Goal: Information Seeking & Learning: Learn about a topic

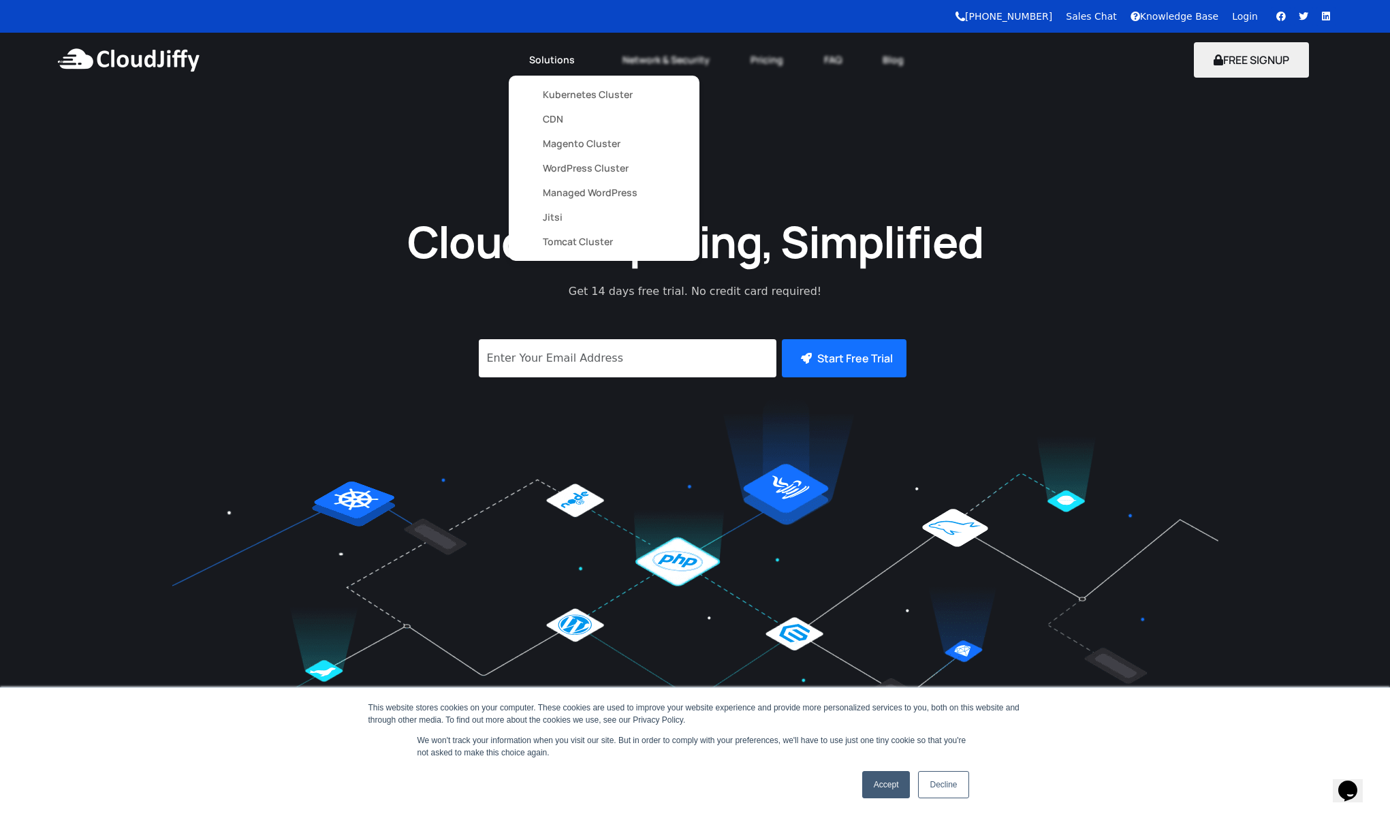
click at [587, 94] on link "Kubernetes Cluster" at bounding box center [604, 94] width 123 height 25
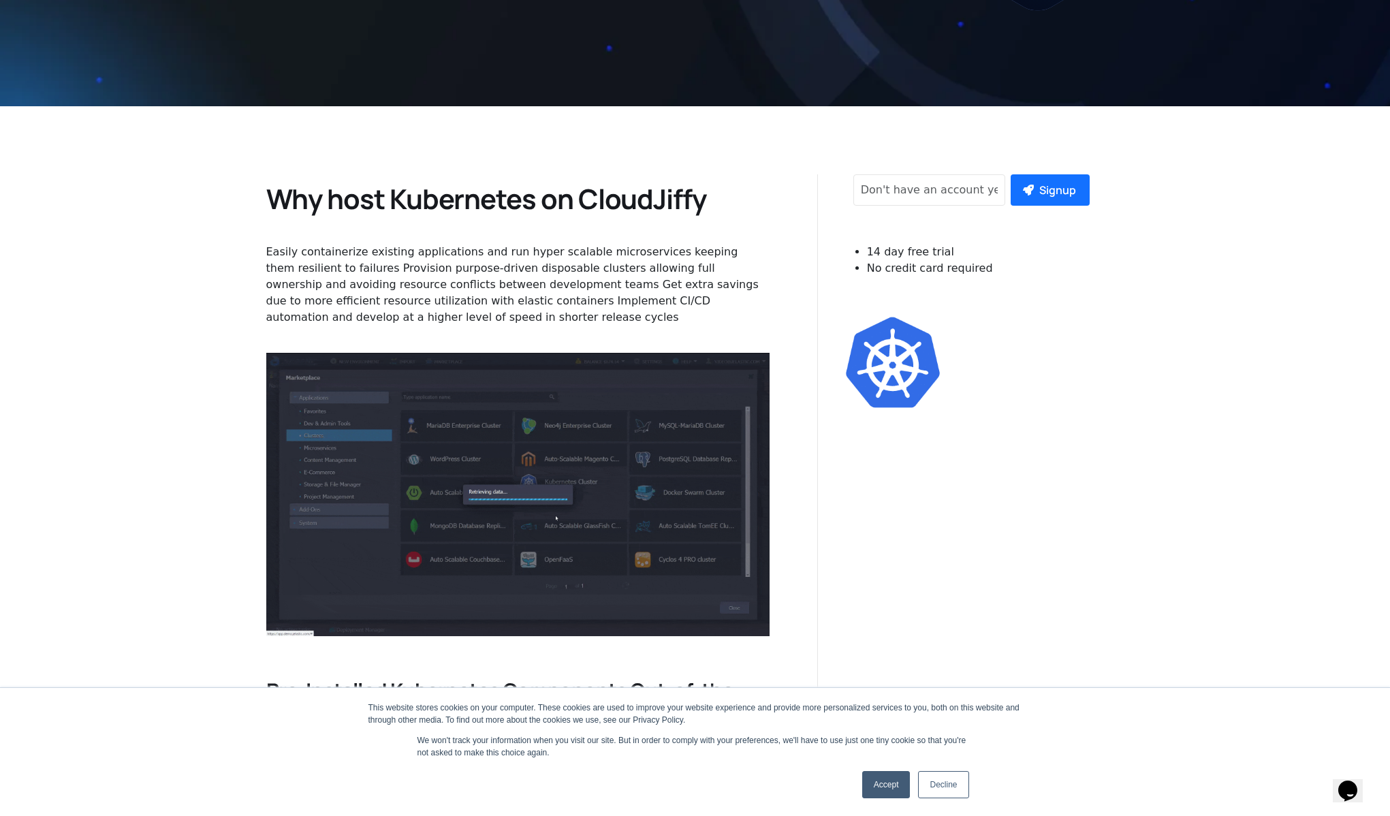
scroll to position [646, 0]
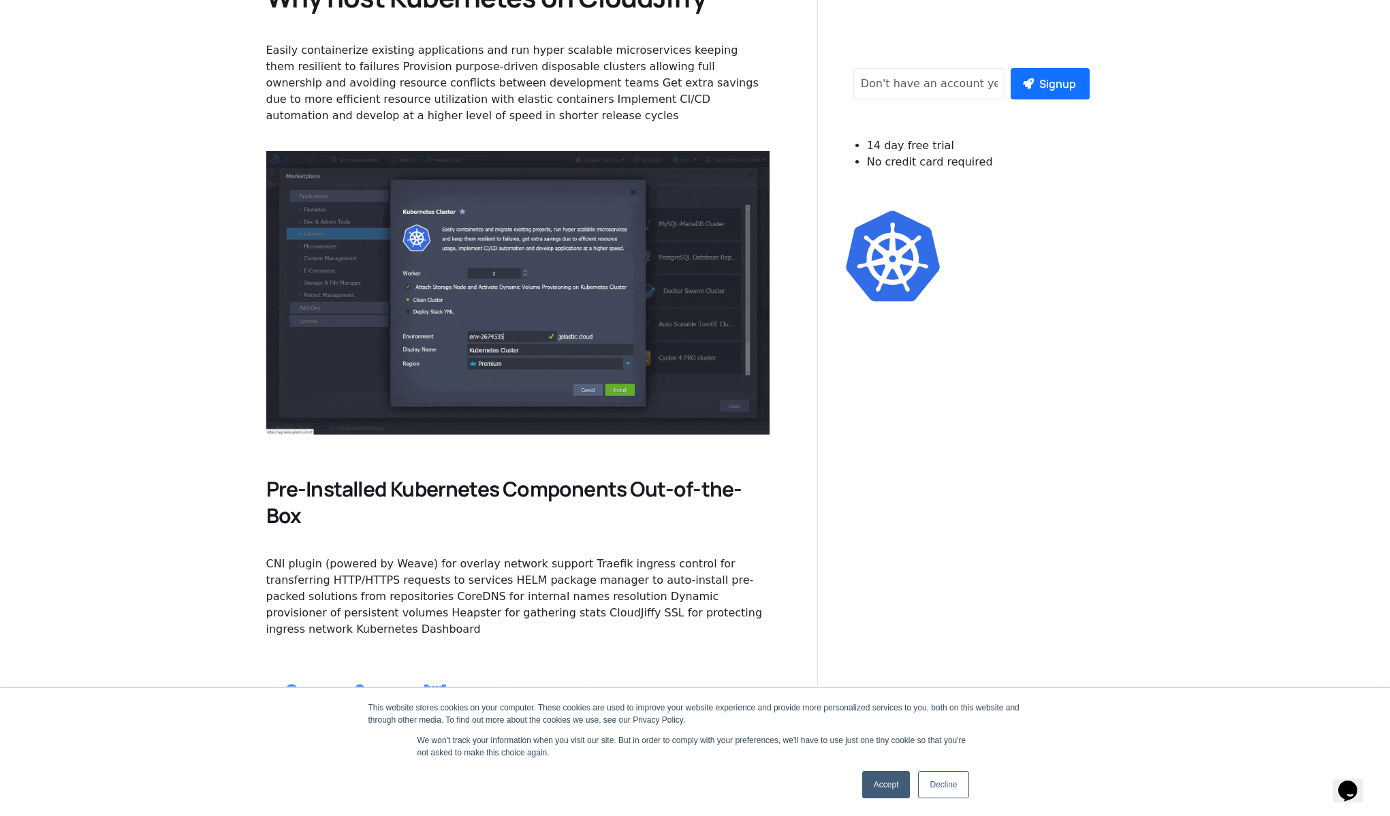
click at [879, 777] on link "Accept" at bounding box center [886, 784] width 48 height 27
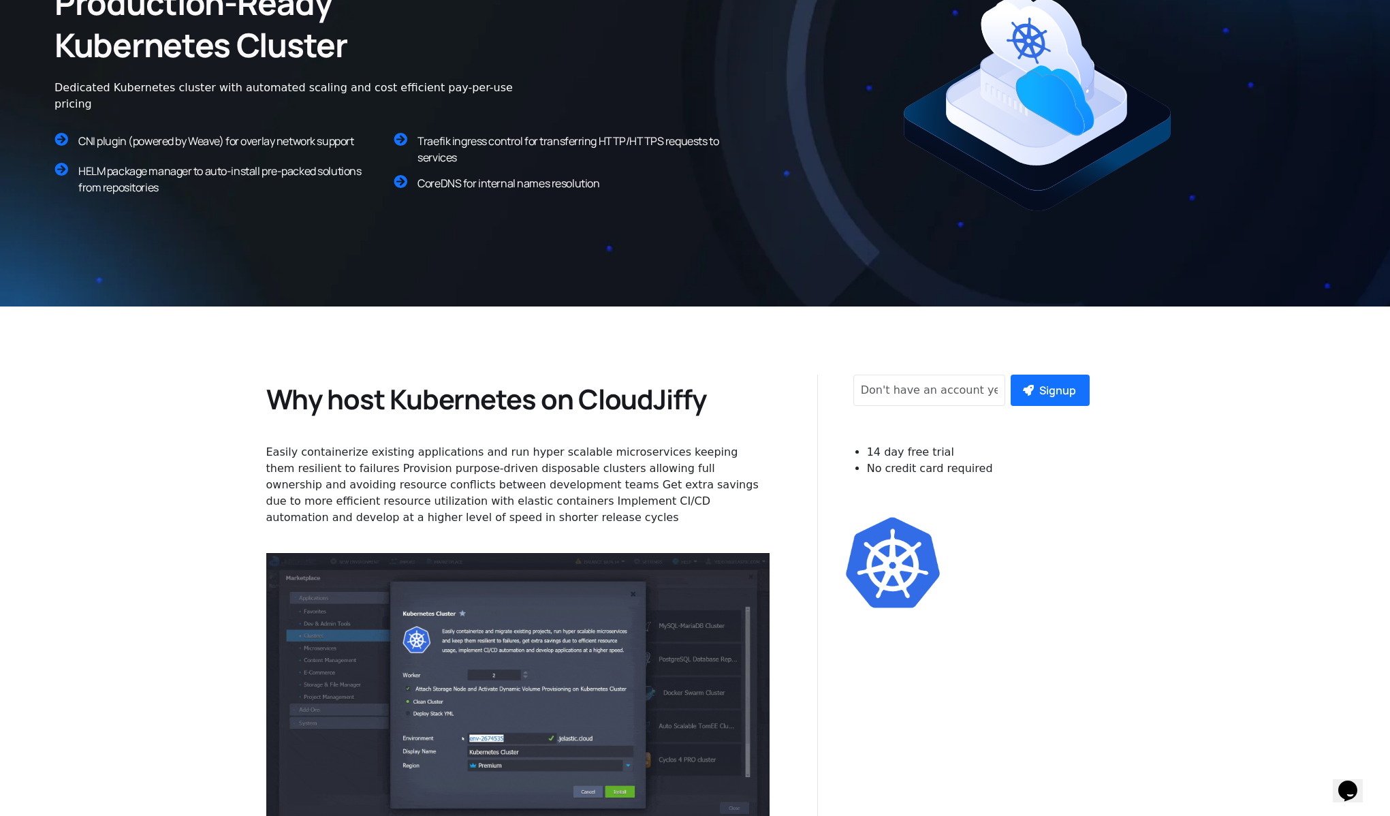
scroll to position [0, 0]
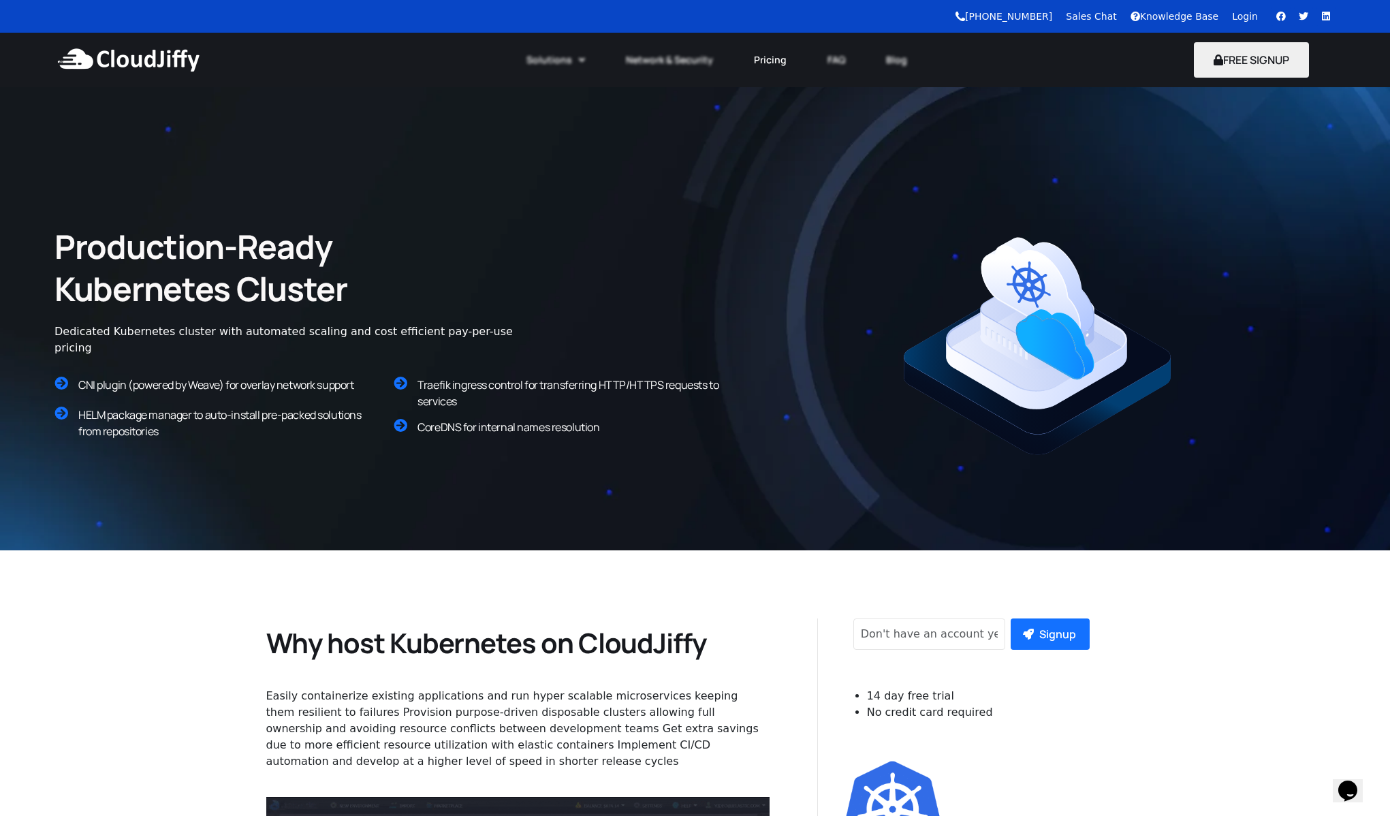
click at [777, 61] on link "Pricing" at bounding box center [771, 60] width 74 height 30
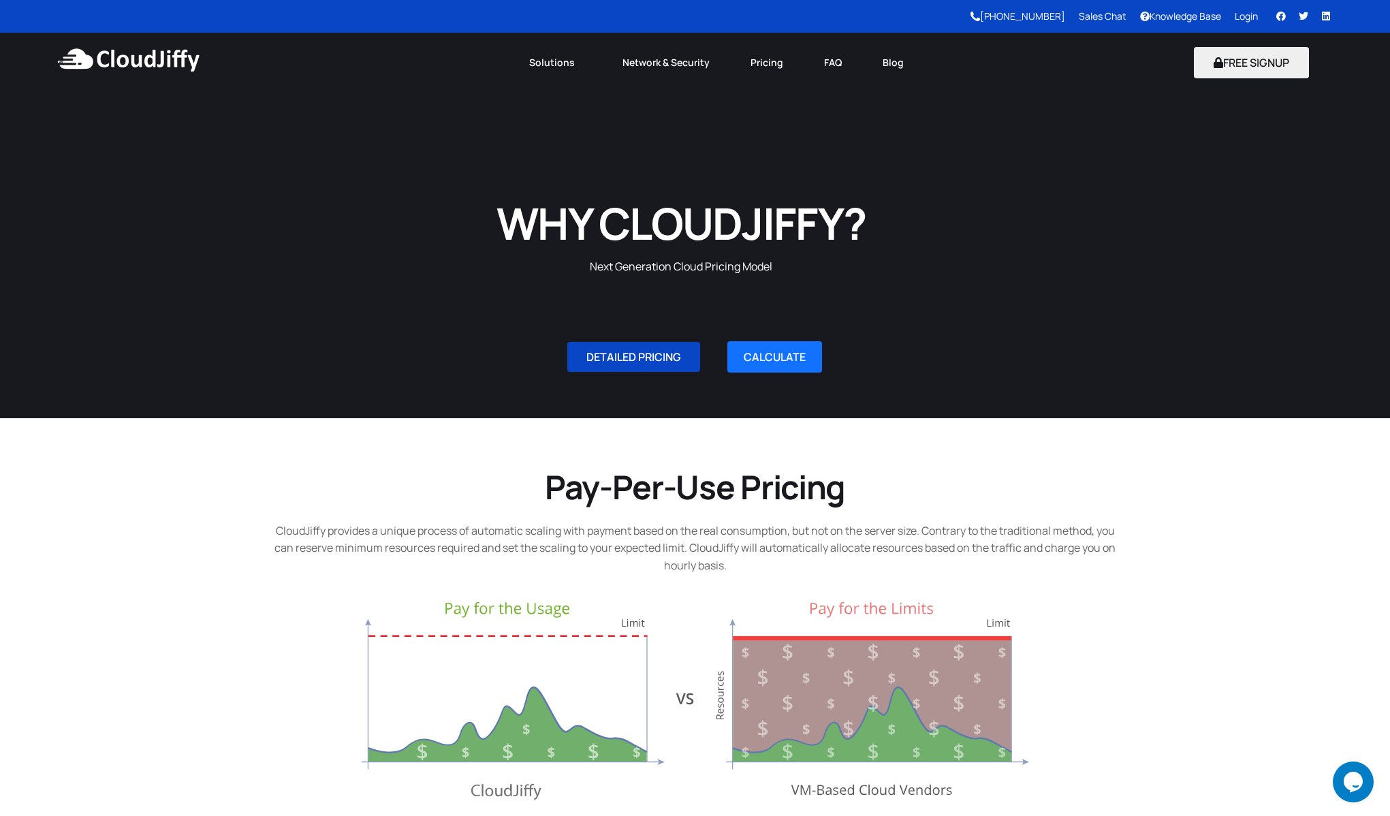
click at [649, 352] on span "DETAILED PRICING" at bounding box center [634, 357] width 95 height 11
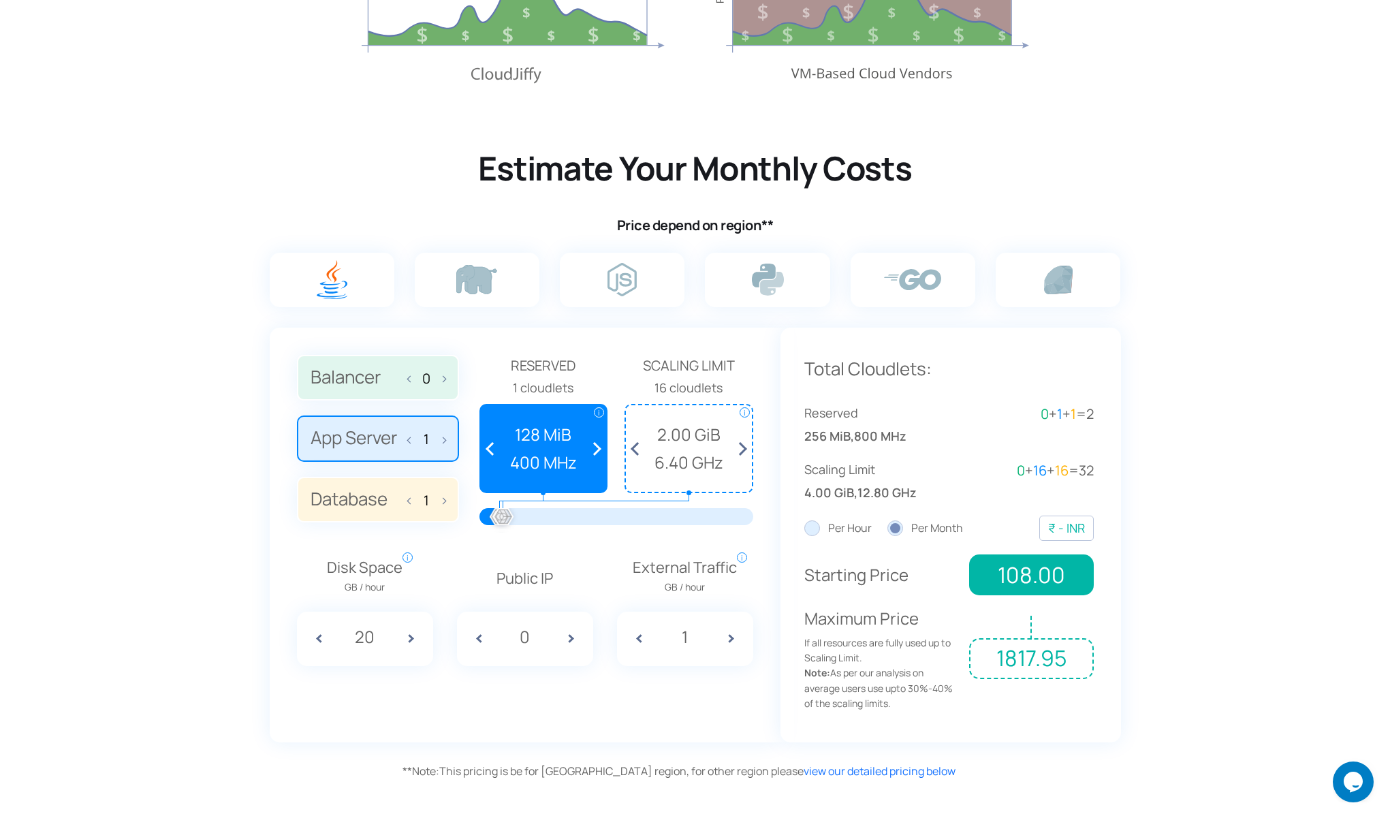
scroll to position [808, 0]
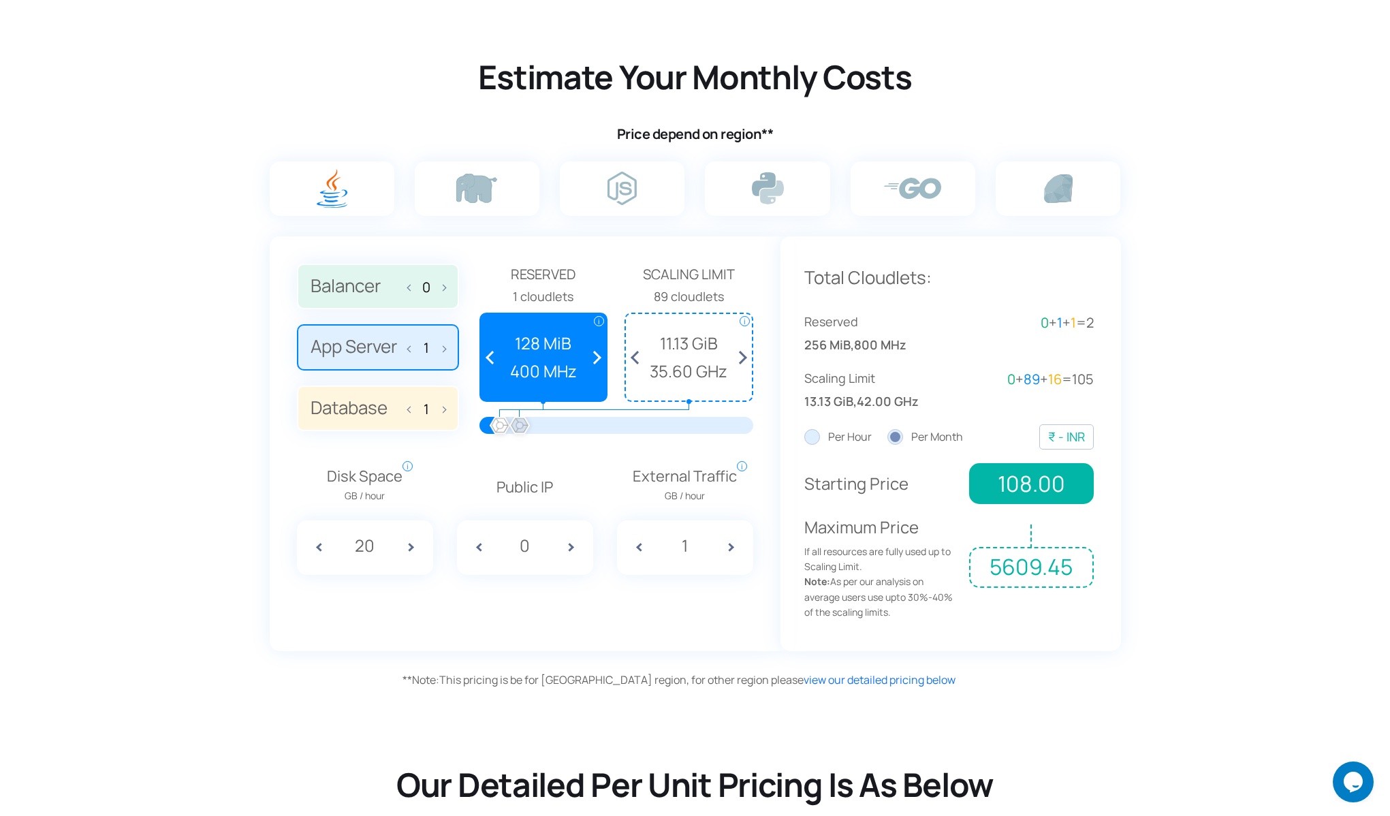
drag, startPoint x: 505, startPoint y: 429, endPoint x: 520, endPoint y: 426, distance: 15.2
click at [520, 426] on div at bounding box center [520, 426] width 30 height 30
drag, startPoint x: 501, startPoint y: 426, endPoint x: 521, endPoint y: 427, distance: 19.8
click at [521, 427] on div at bounding box center [616, 425] width 233 height 17
click at [442, 350] on span at bounding box center [441, 346] width 10 height 29
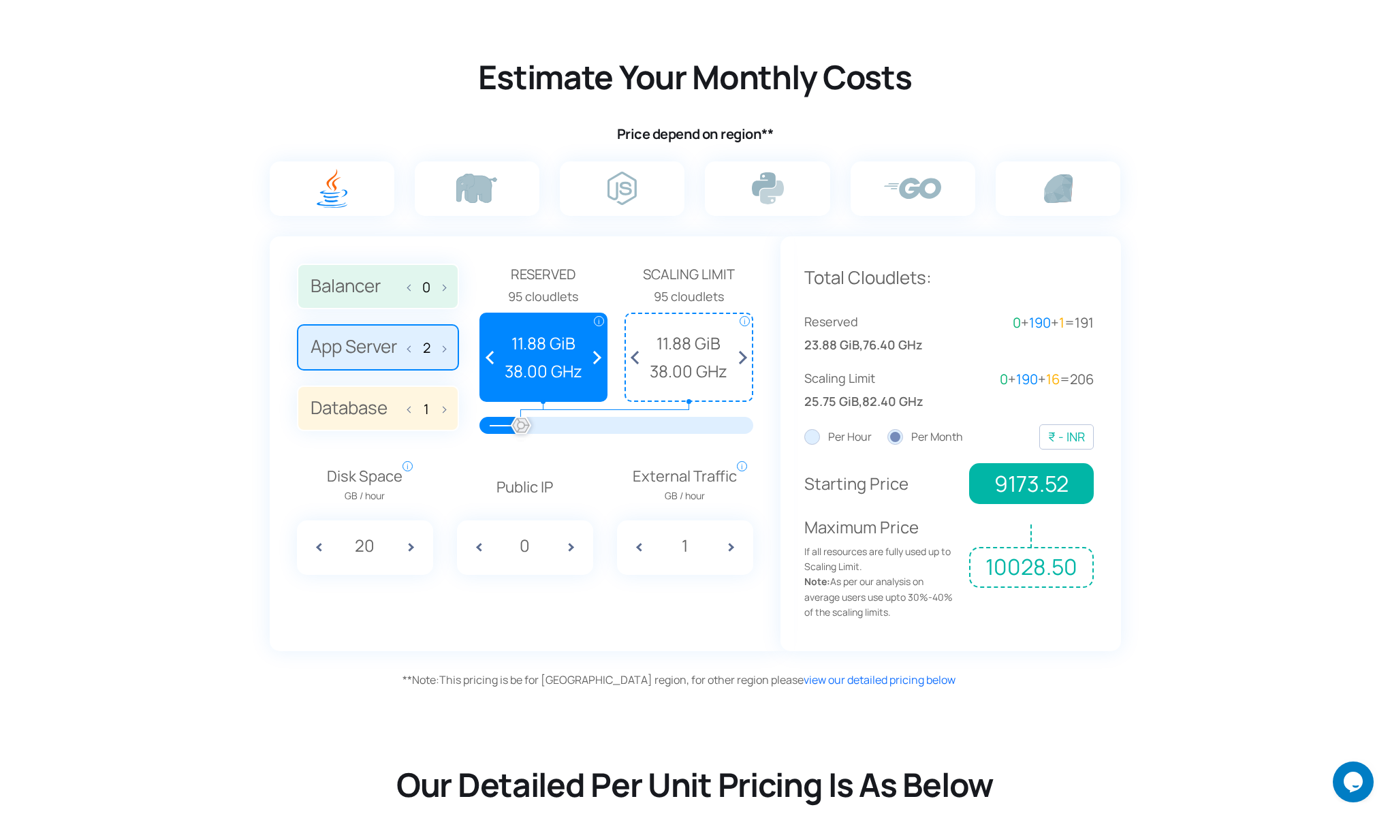
click at [442, 350] on span at bounding box center [441, 346] width 10 height 29
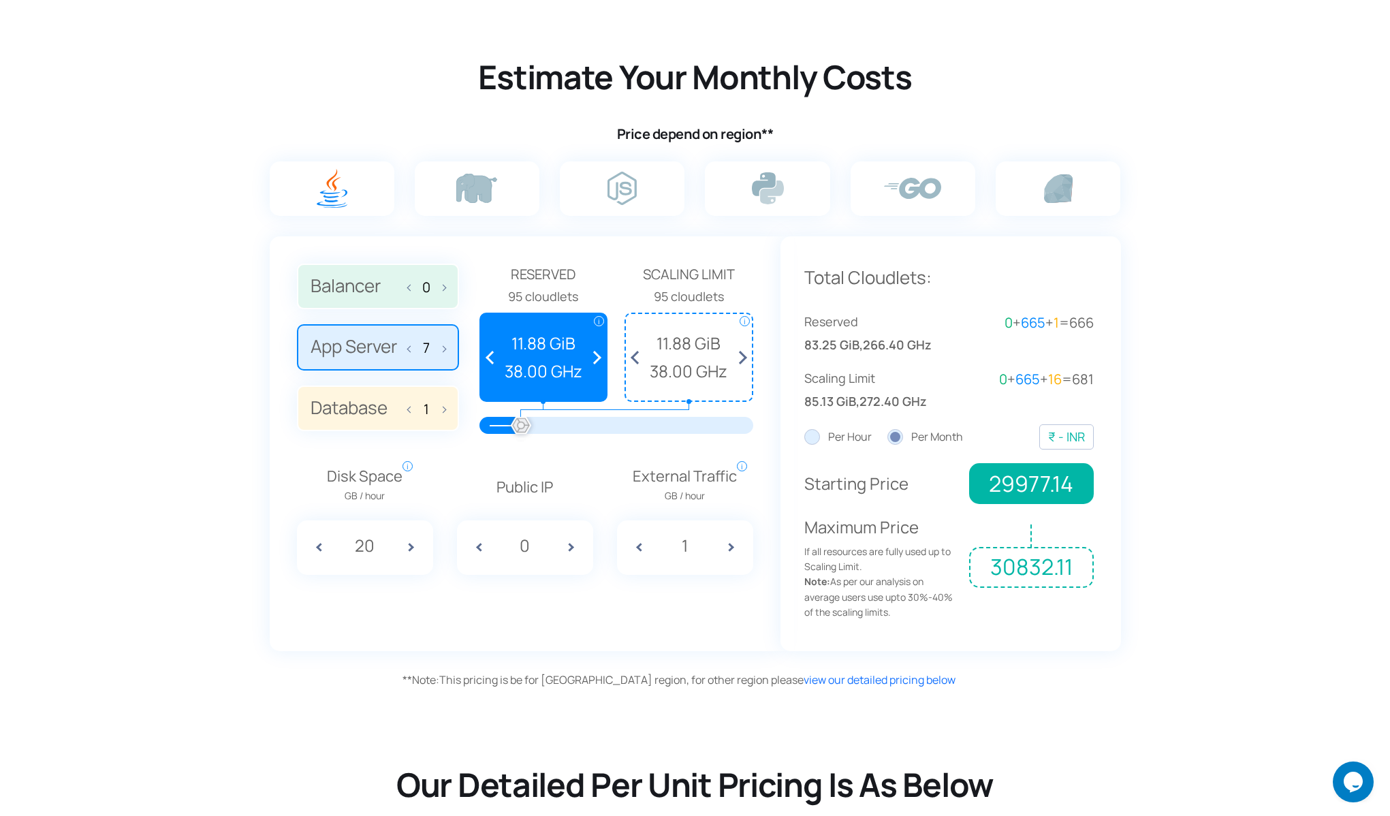
click at [442, 350] on span at bounding box center [441, 346] width 10 height 29
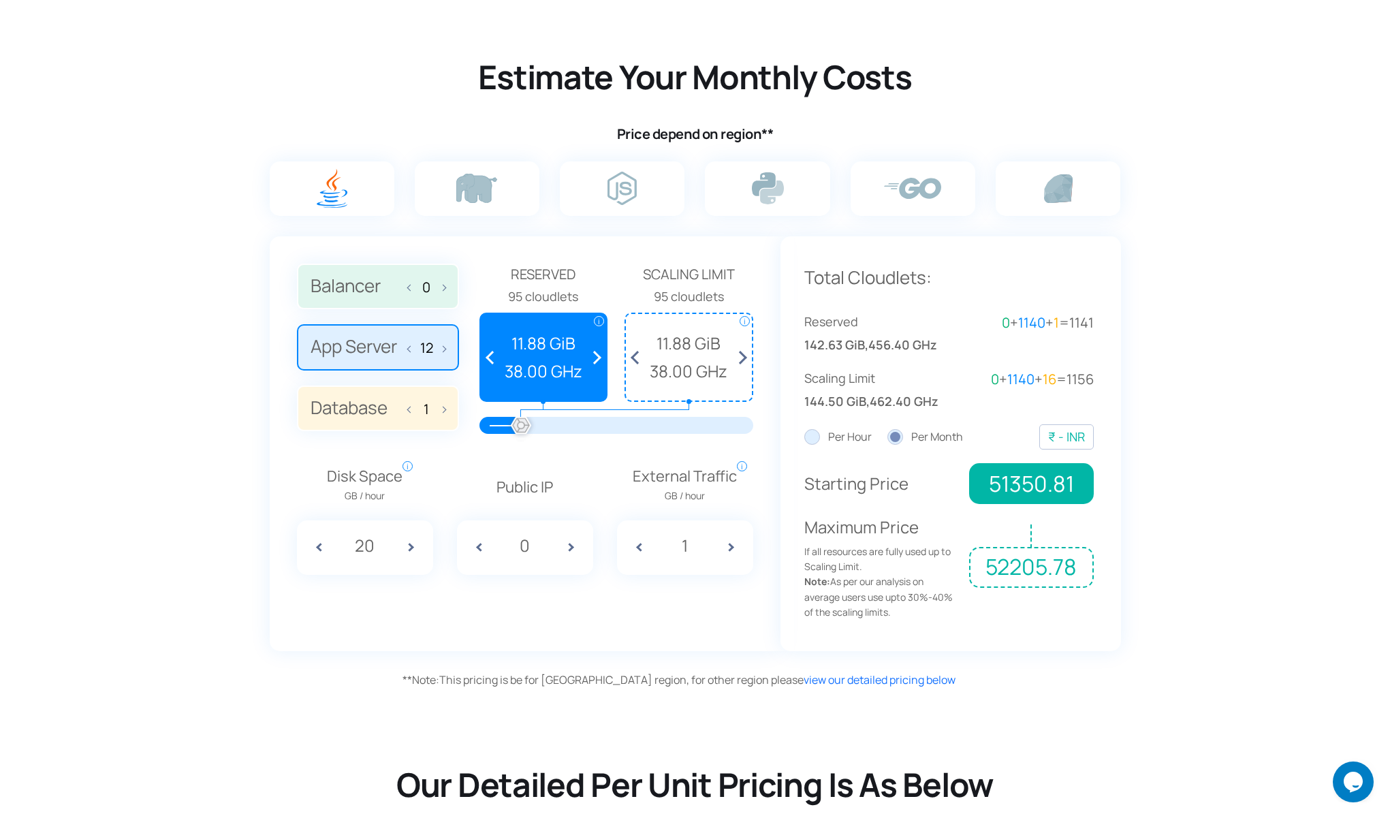
click at [442, 350] on span at bounding box center [441, 346] width 10 height 29
type input "14"
click at [617, 187] on img at bounding box center [622, 188] width 29 height 33
click at [0, 0] on input "radio" at bounding box center [0, 0] width 0 height 0
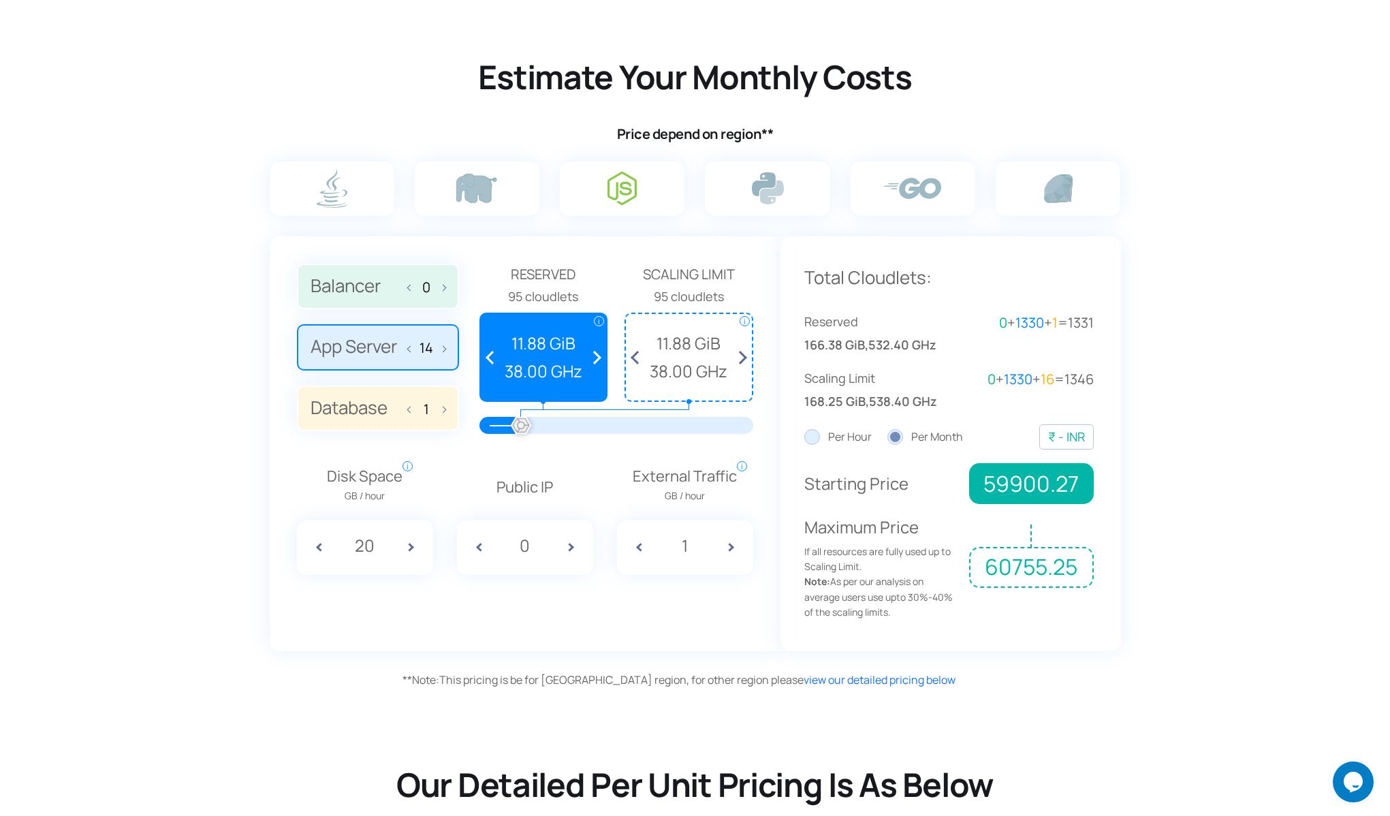
click at [641, 193] on label at bounding box center [622, 188] width 125 height 55
click at [0, 0] on input "radio" at bounding box center [0, 0] width 0 height 0
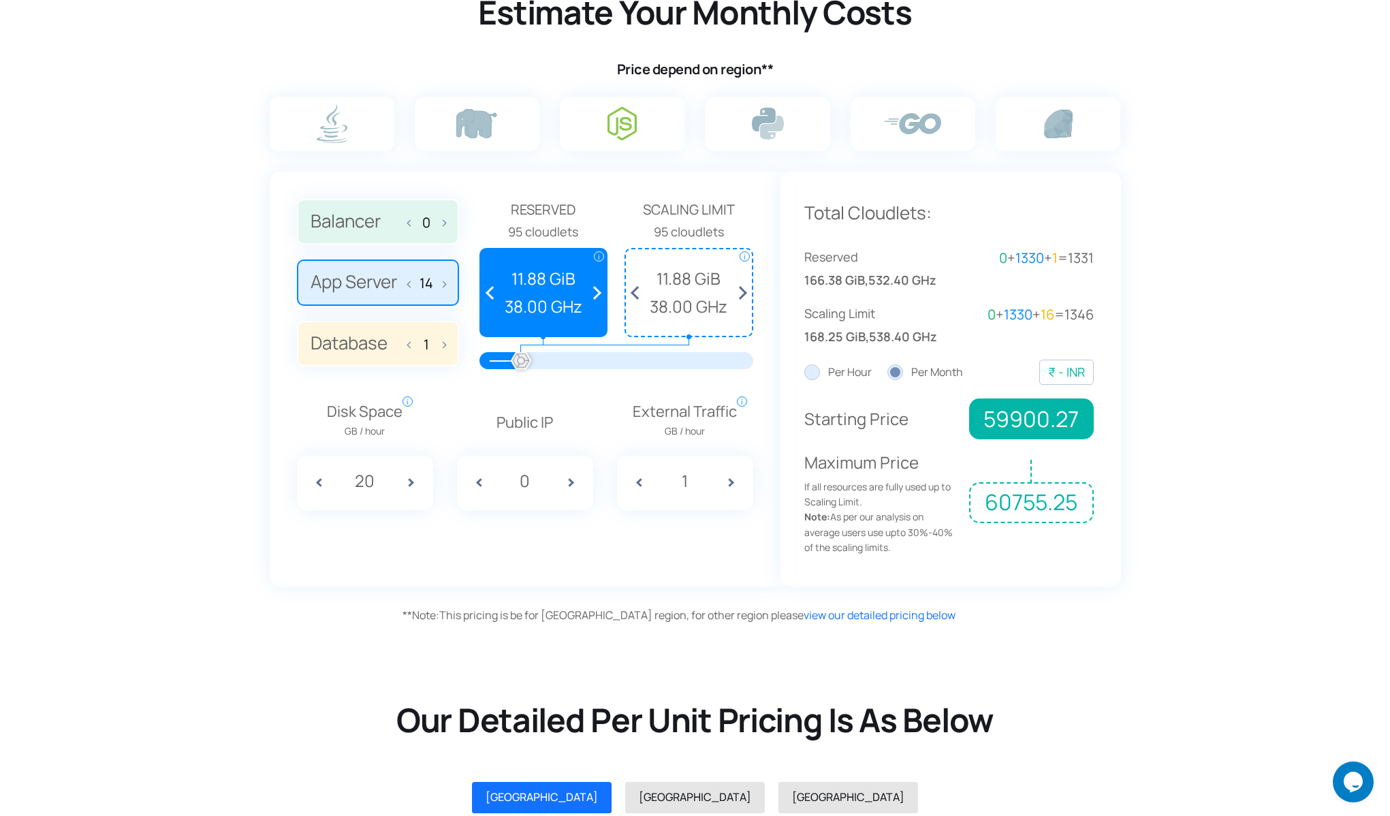
scroll to position [873, 0]
click at [408, 473] on span at bounding box center [416, 482] width 34 height 55
click at [408, 478] on span at bounding box center [416, 482] width 34 height 55
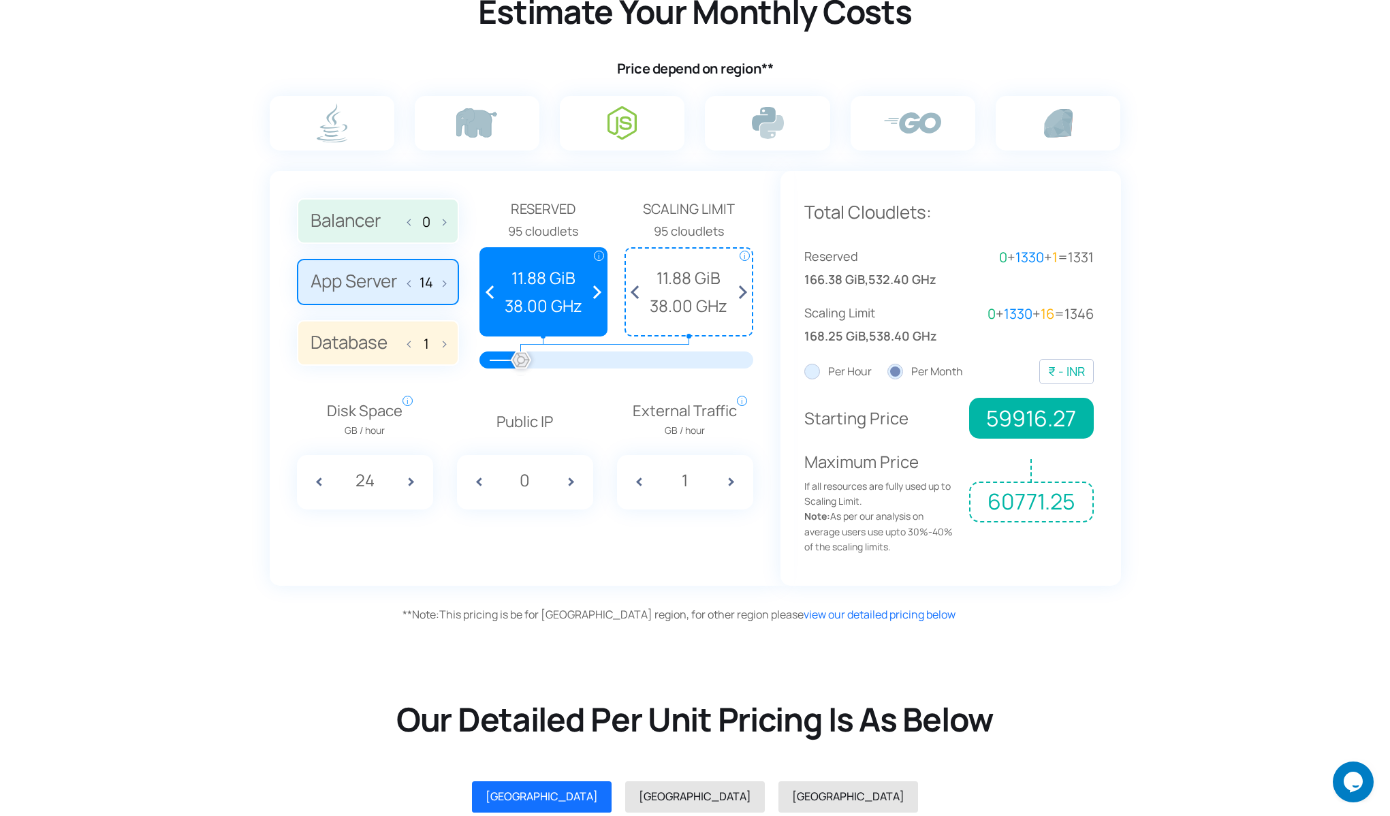
click at [408, 478] on span at bounding box center [416, 482] width 34 height 55
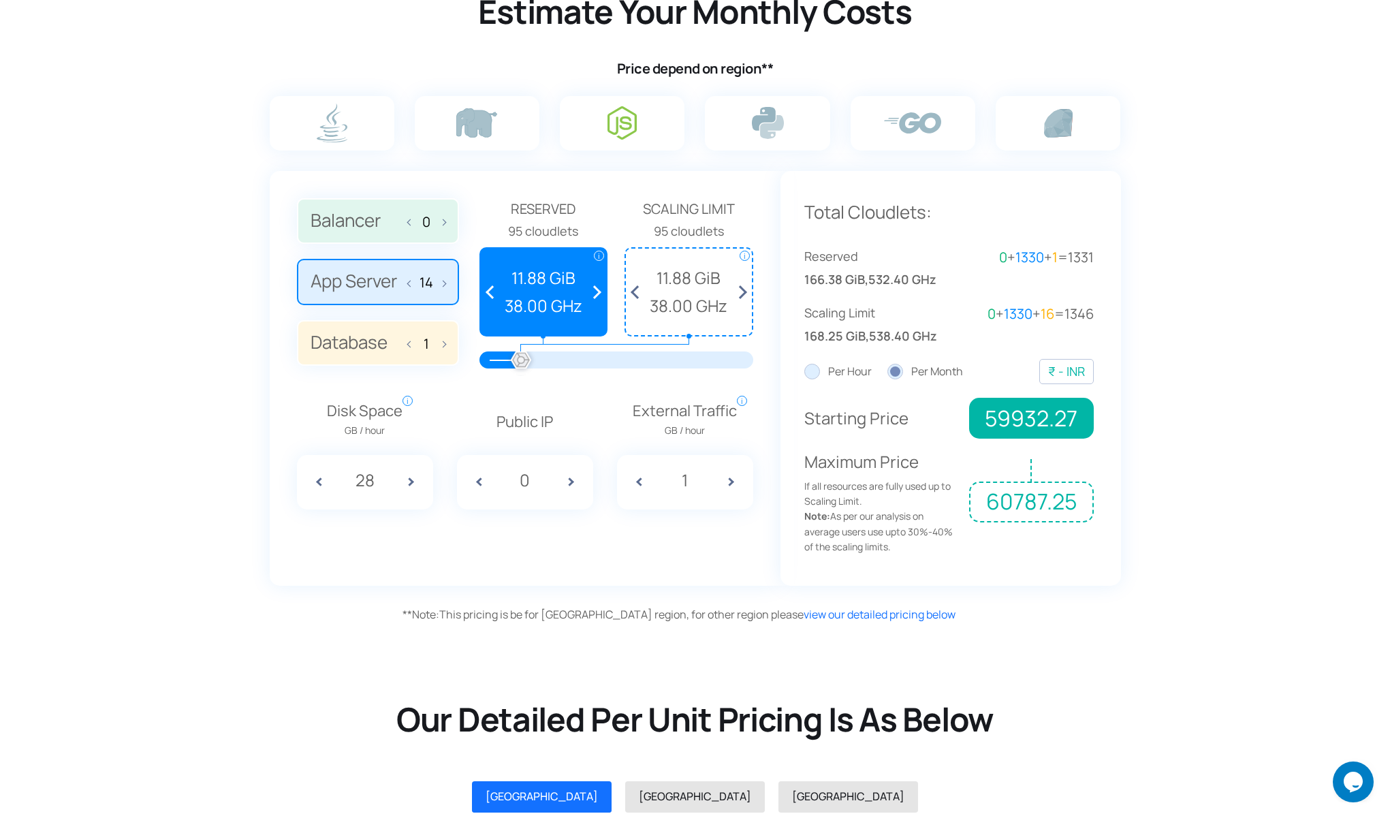
type input "29"
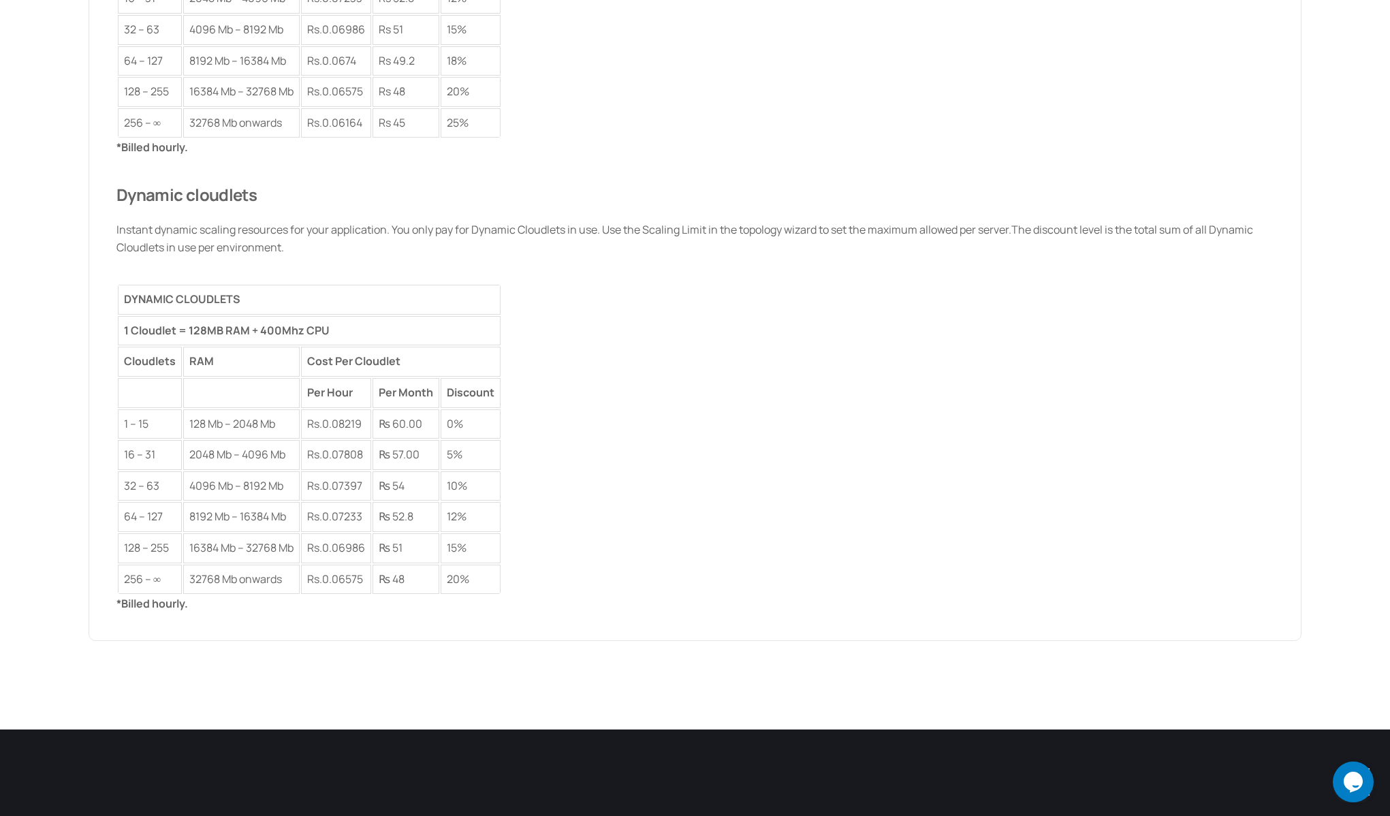
scroll to position [2106, 0]
